Goal: Obtain resource: Download file/media

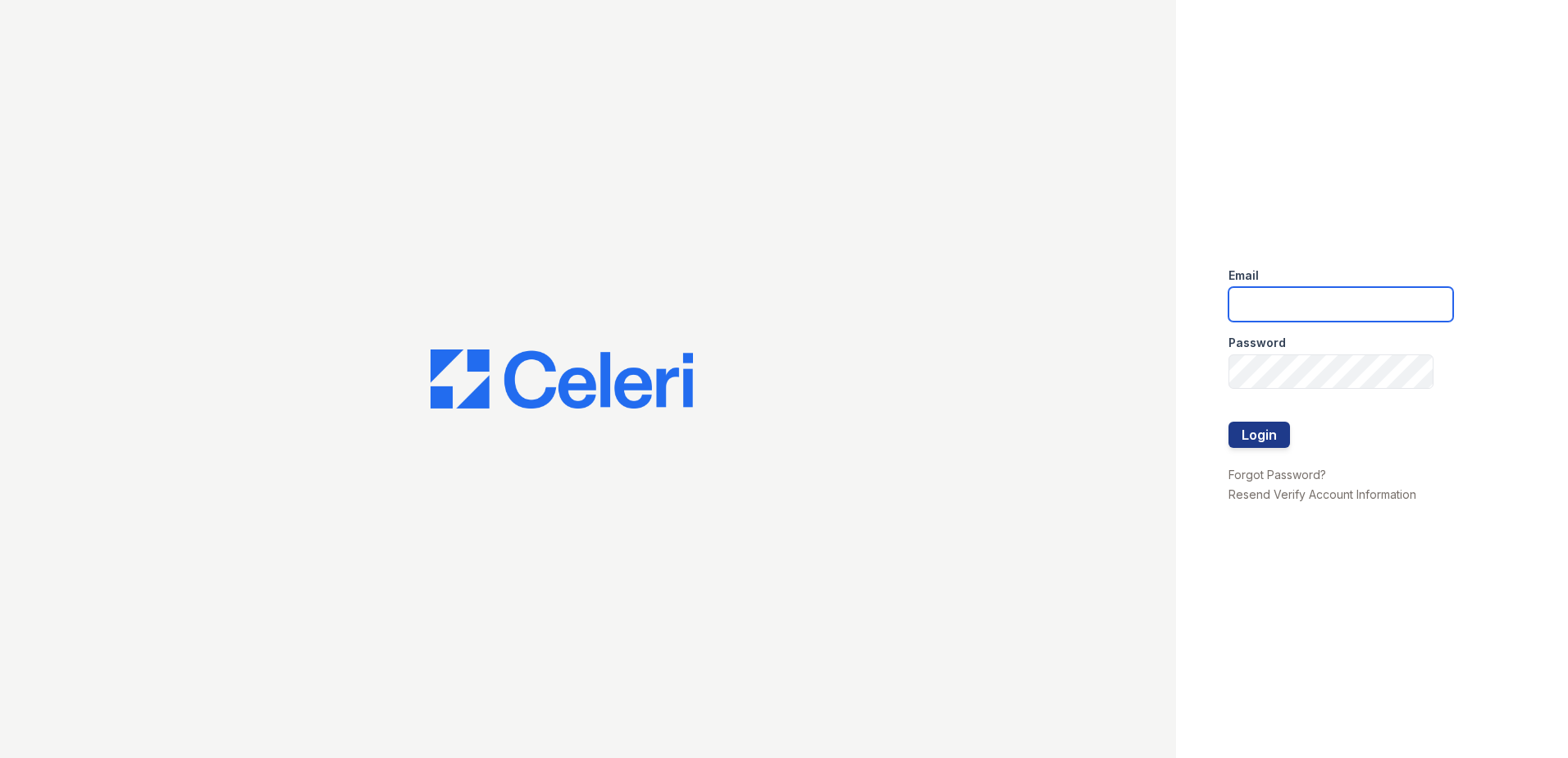
click at [1273, 307] on input "email" at bounding box center [1341, 305] width 225 height 35
type input "[EMAIL_ADDRESS][DOMAIN_NAME]"
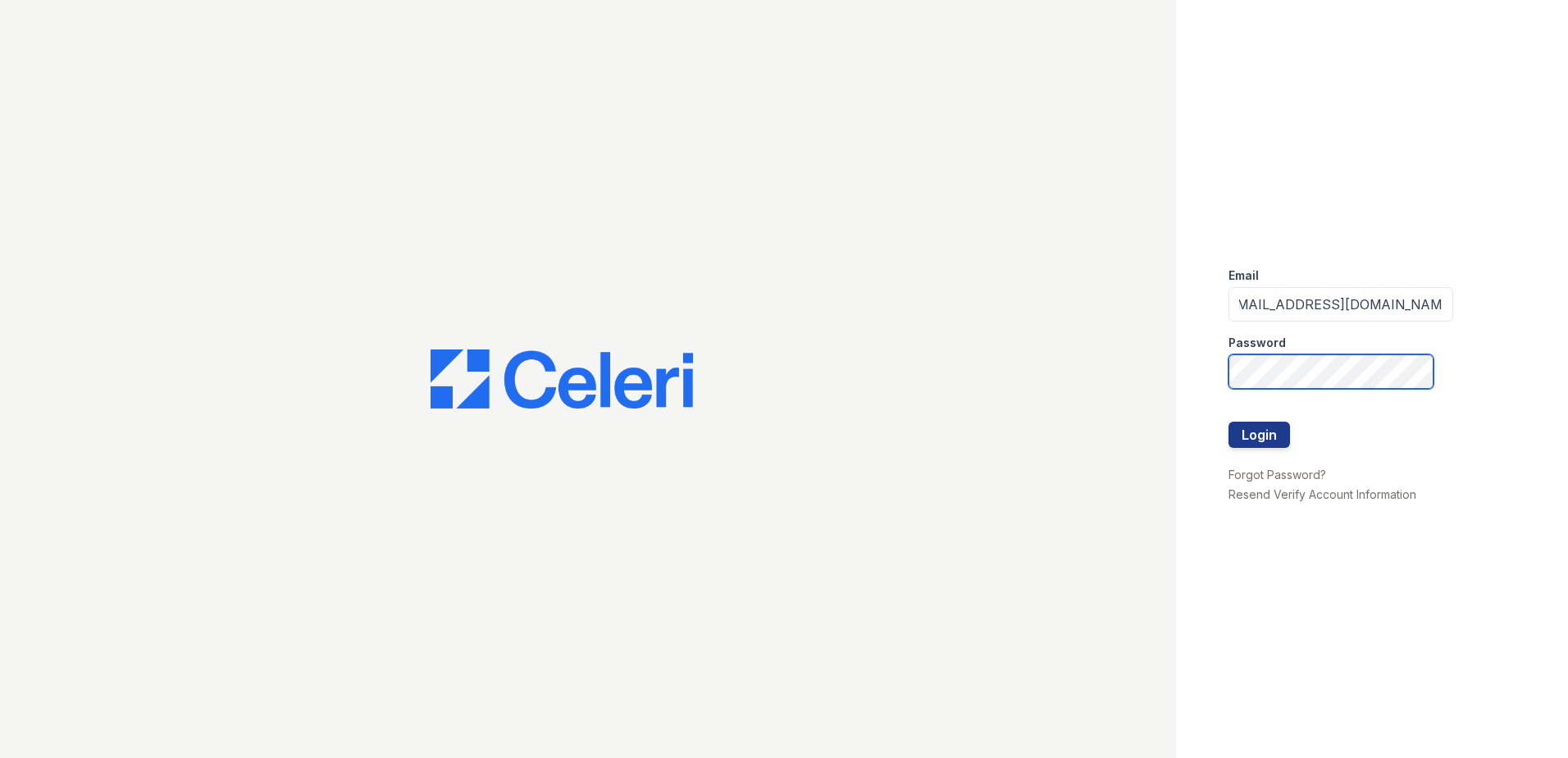
scroll to position [0, 0]
click at [1229, 421] on button "Login" at bounding box center [1259, 434] width 61 height 26
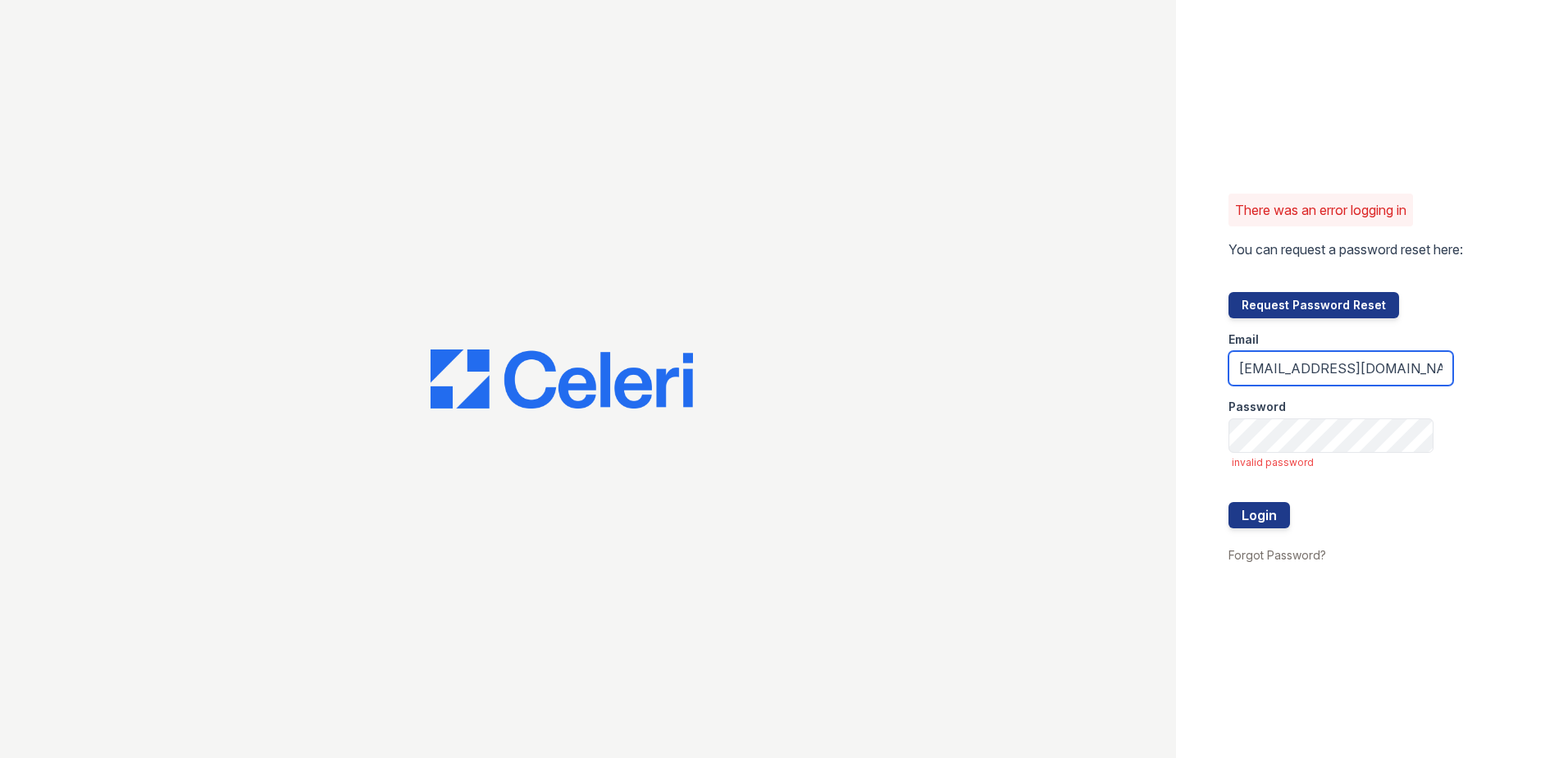
click at [1427, 369] on input "renewmtvernon@trinity-pm.com" at bounding box center [1341, 368] width 225 height 35
click at [1229, 501] on button "Login" at bounding box center [1259, 515] width 61 height 26
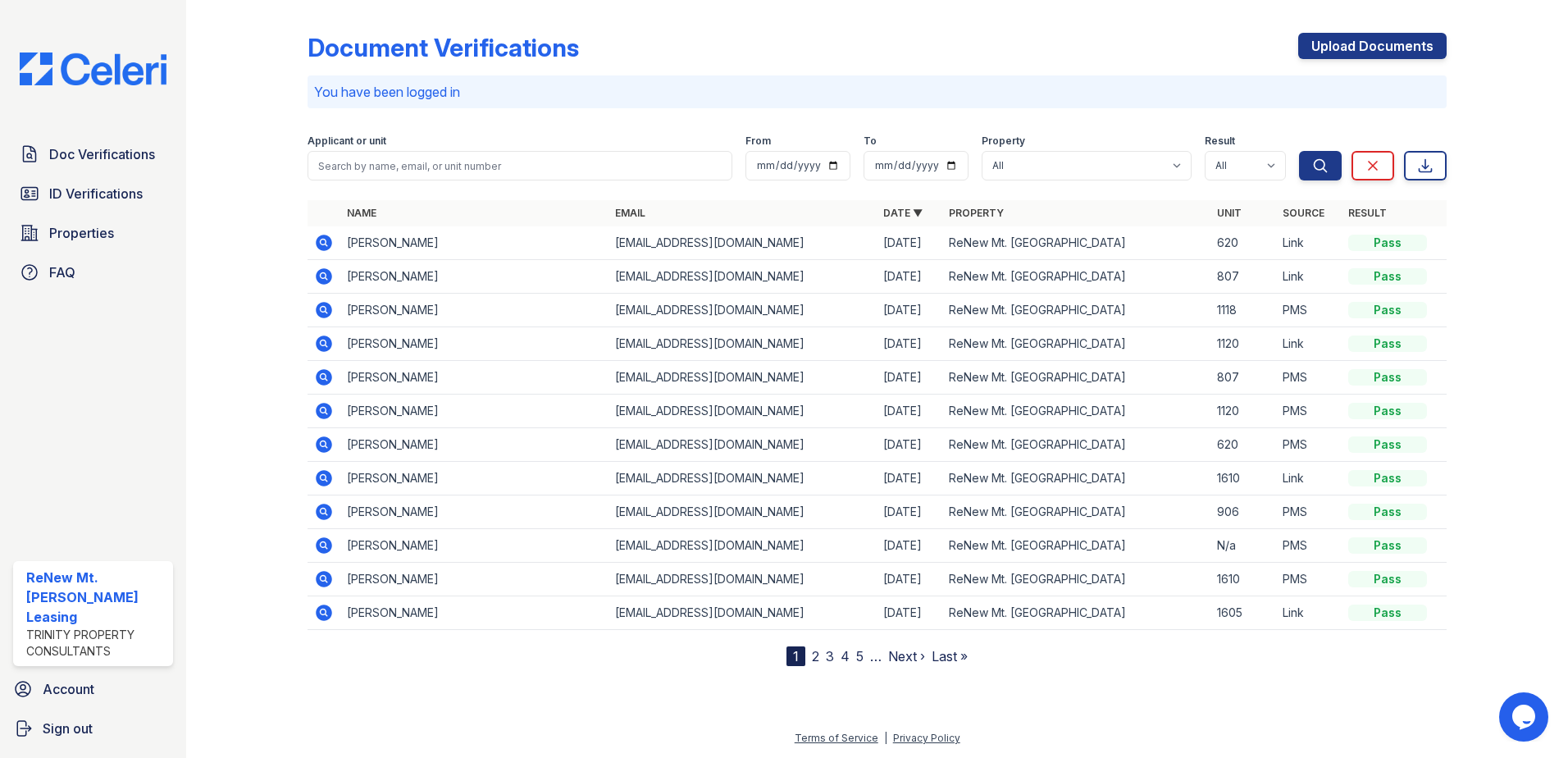
click at [327, 241] on icon at bounding box center [324, 242] width 17 height 17
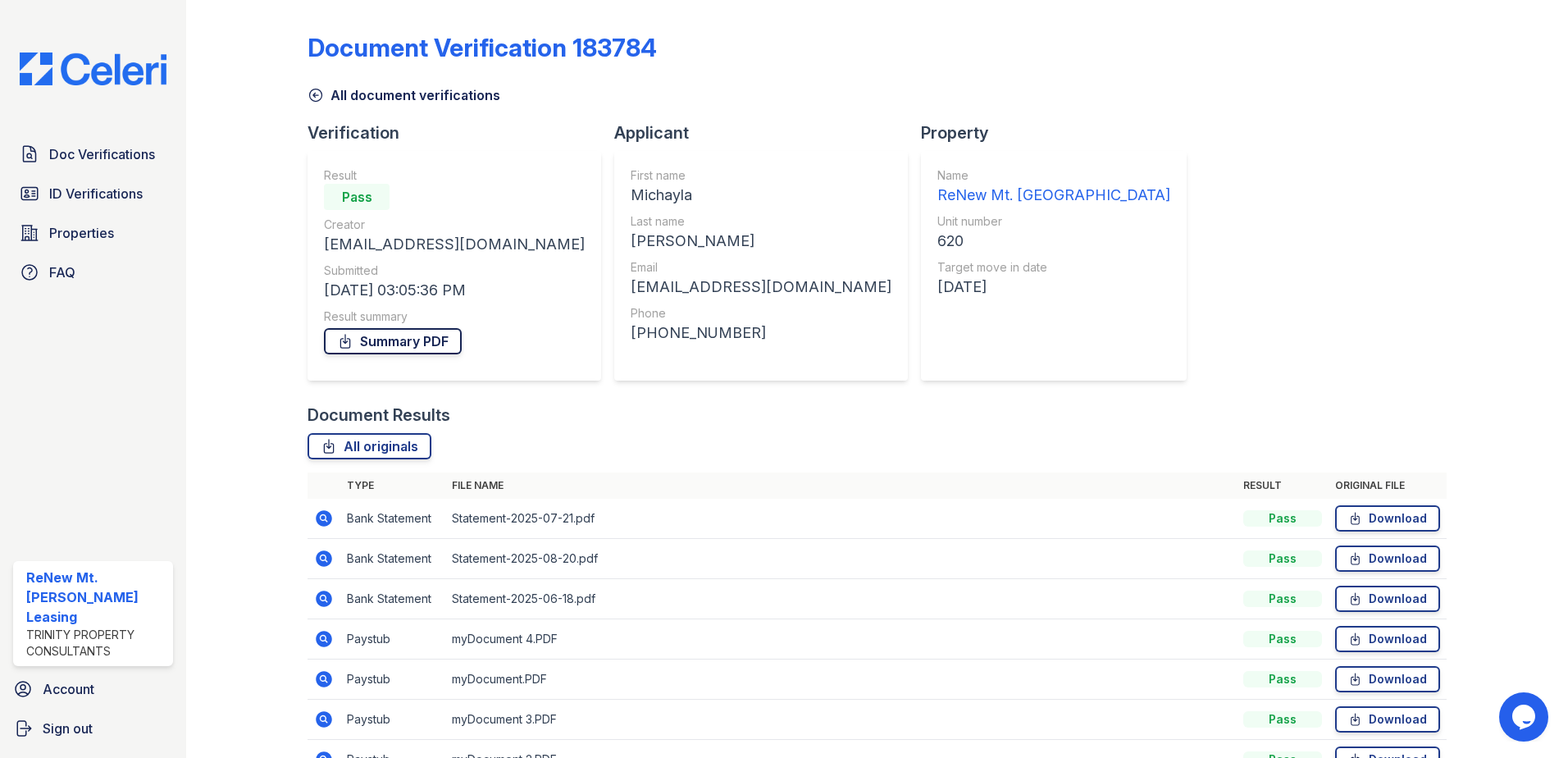
click at [400, 338] on link "Summary PDF" at bounding box center [392, 341] width 137 height 26
click at [117, 156] on span "Doc Verifications" at bounding box center [102, 154] width 106 height 20
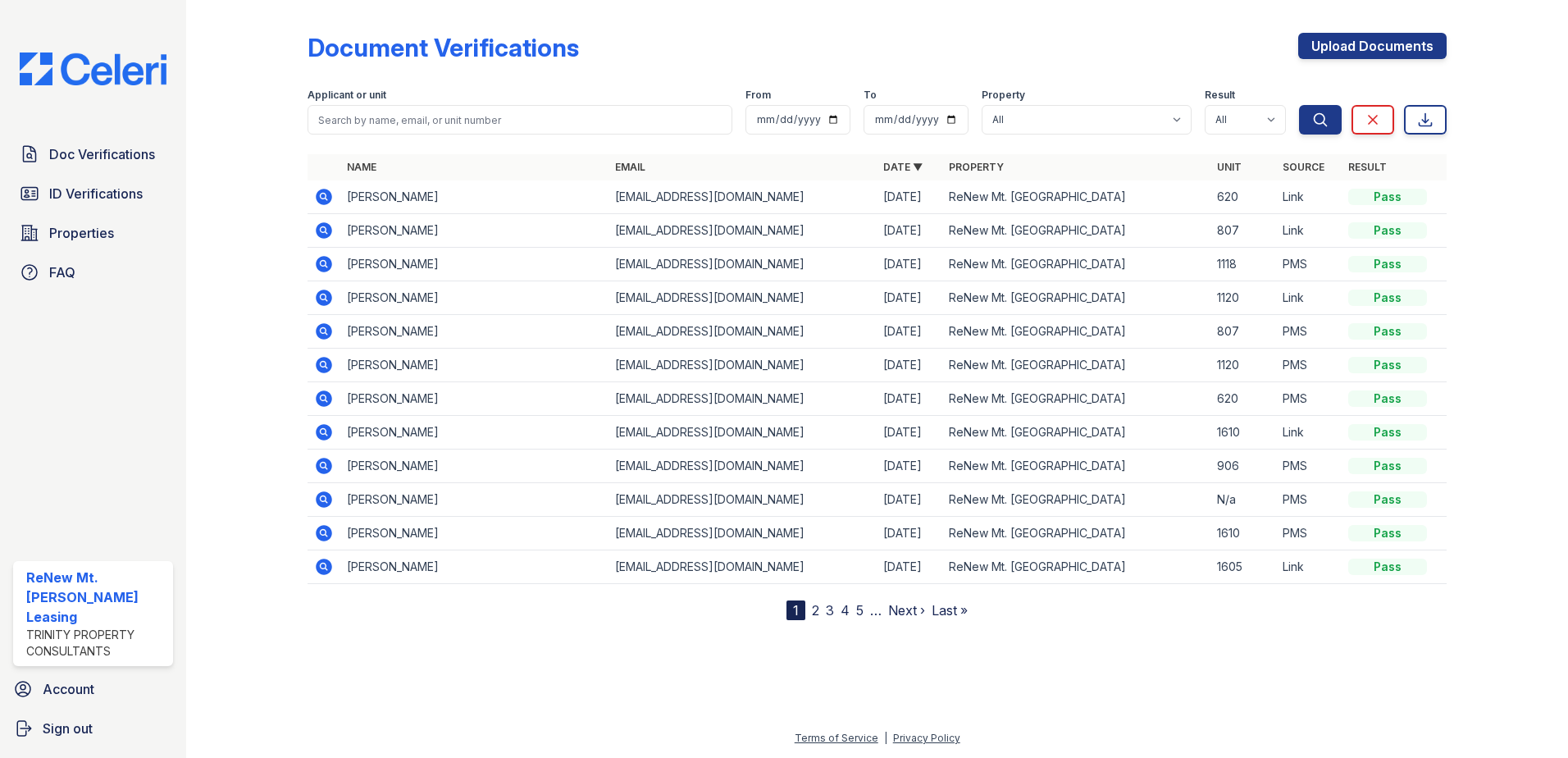
click at [323, 194] on icon at bounding box center [324, 197] width 20 height 20
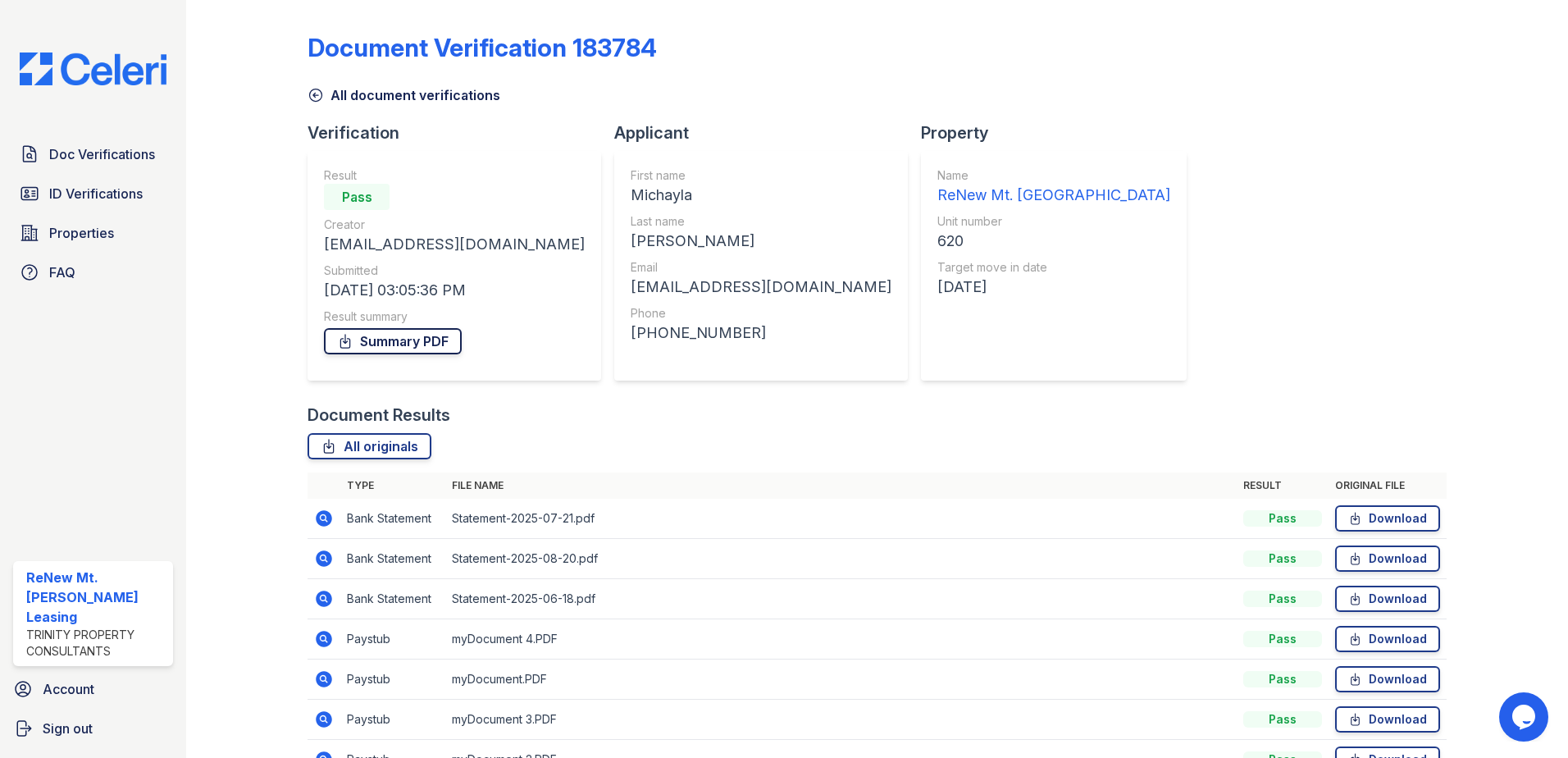
click at [392, 342] on link "Summary PDF" at bounding box center [392, 341] width 137 height 26
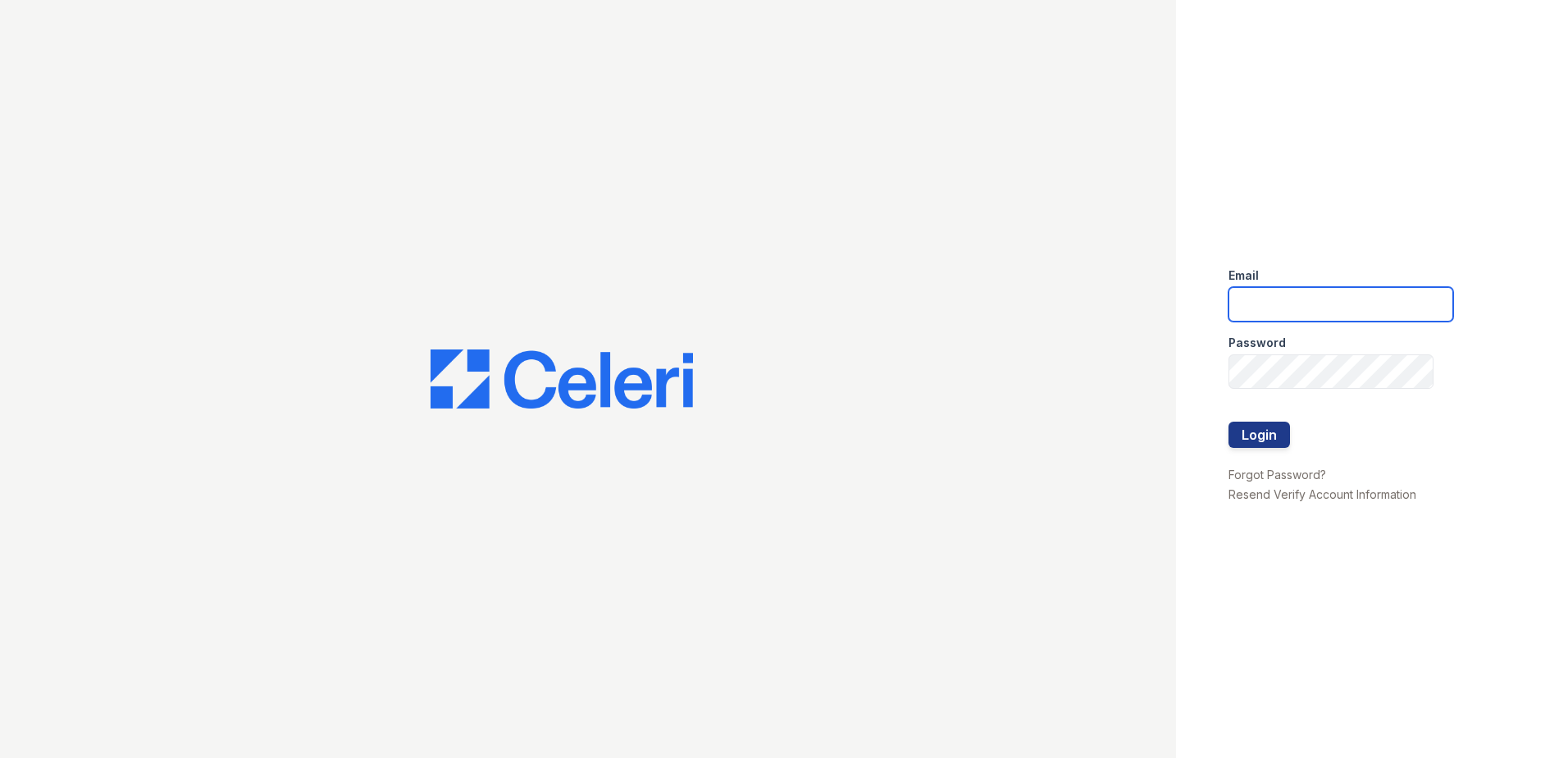
click at [1261, 308] on input "email" at bounding box center [1341, 305] width 225 height 35
type input "[EMAIL_ADDRESS][DOMAIN_NAME]"
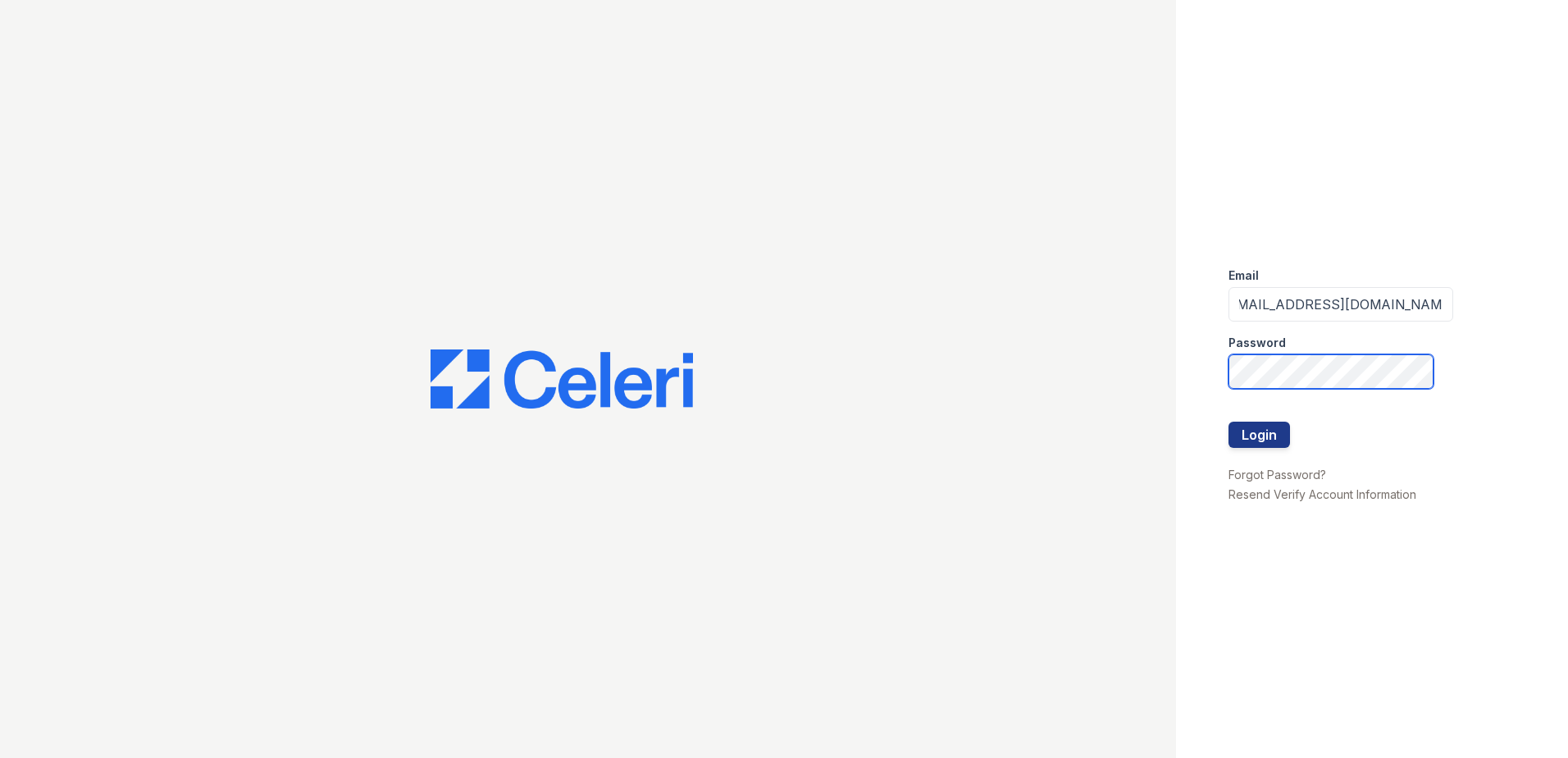
scroll to position [0, 0]
click at [1229, 421] on button "Login" at bounding box center [1259, 434] width 61 height 26
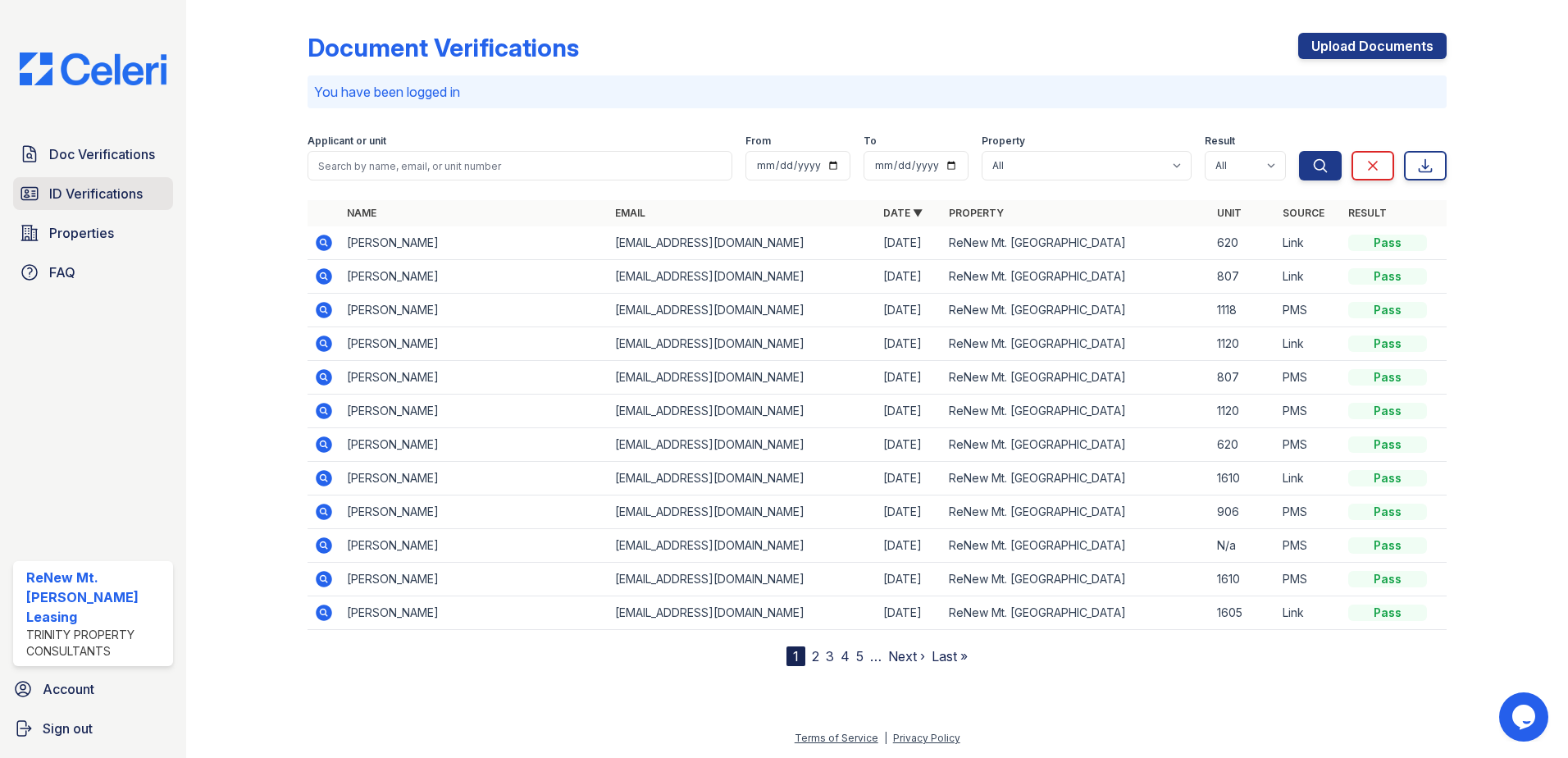
click at [101, 185] on span "ID Verifications" at bounding box center [95, 194] width 94 height 20
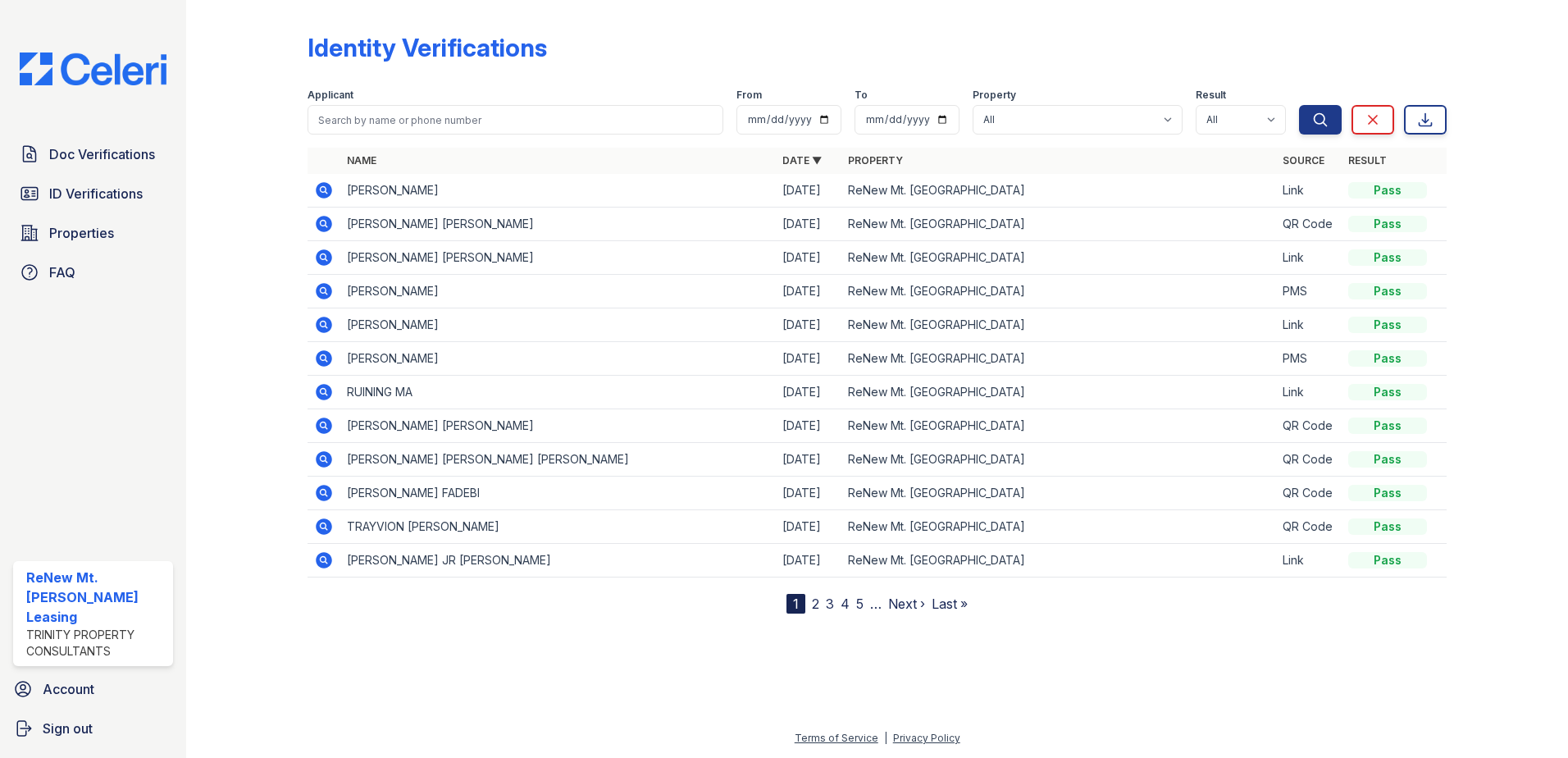
click at [326, 321] on icon at bounding box center [324, 325] width 17 height 17
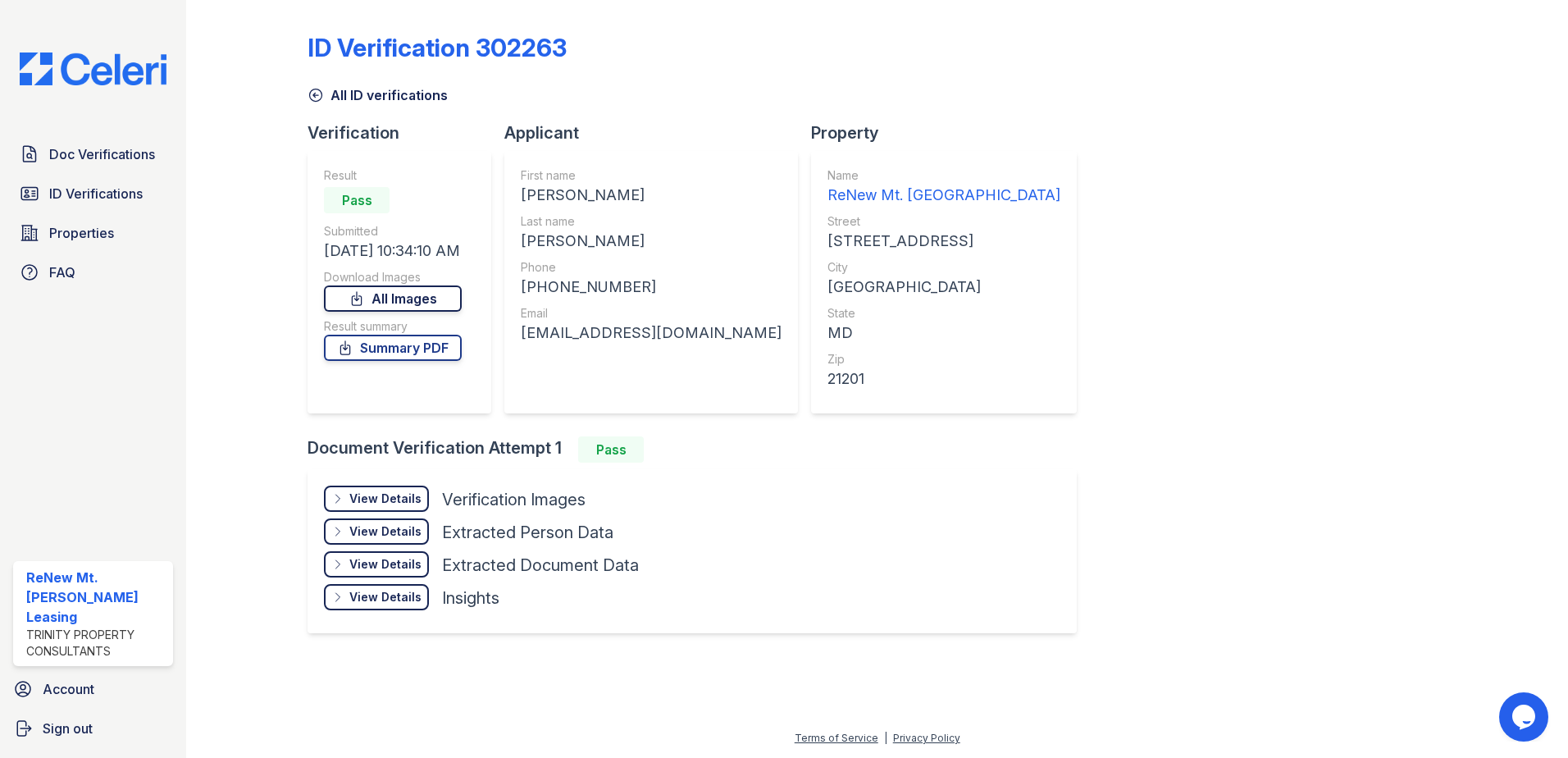
click at [420, 304] on link "All Images" at bounding box center [392, 299] width 137 height 26
click at [425, 357] on link "Summary PDF" at bounding box center [392, 348] width 137 height 26
